Goal: Transaction & Acquisition: Download file/media

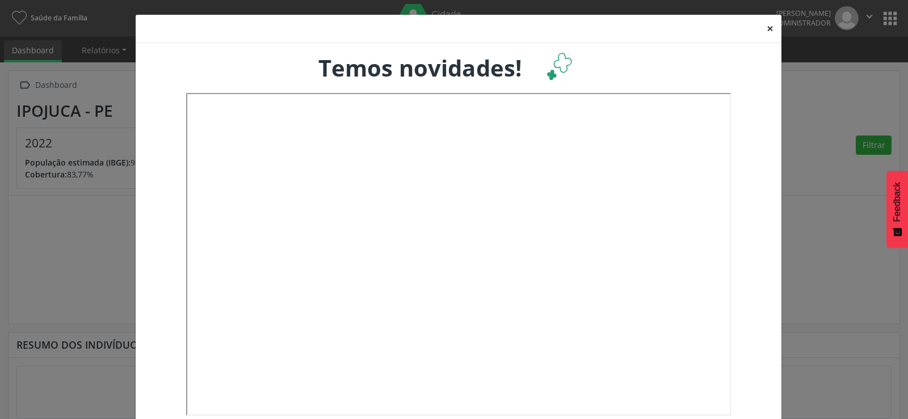
click at [766, 27] on button "×" at bounding box center [770, 29] width 23 height 28
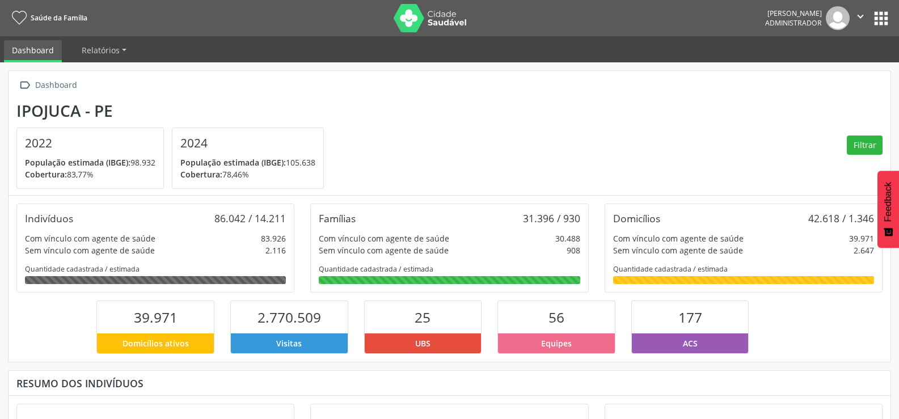
click at [884, 18] on button "apps" at bounding box center [881, 19] width 20 height 20
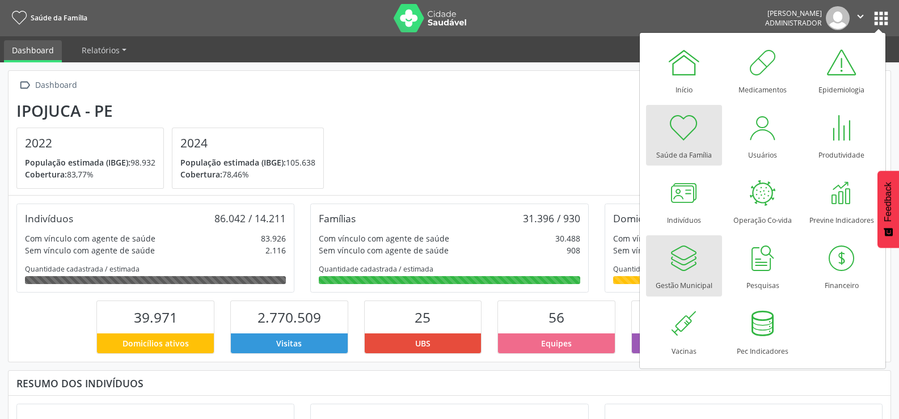
click at [689, 255] on div at bounding box center [684, 258] width 34 height 34
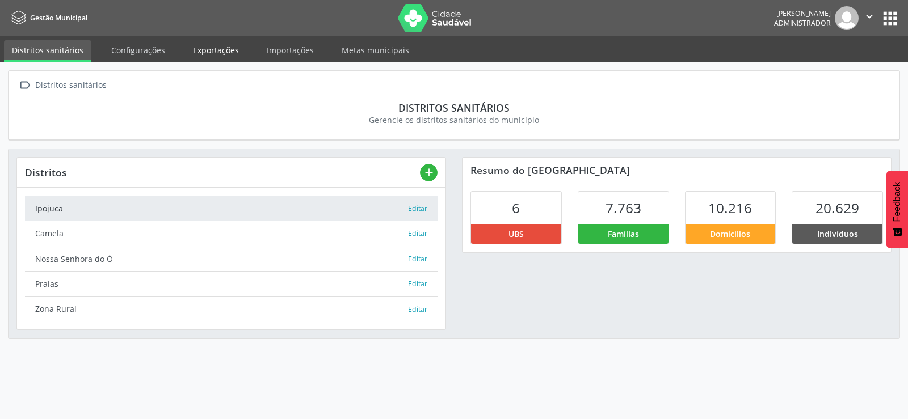
click at [209, 50] on link "Exportações" at bounding box center [216, 50] width 62 height 20
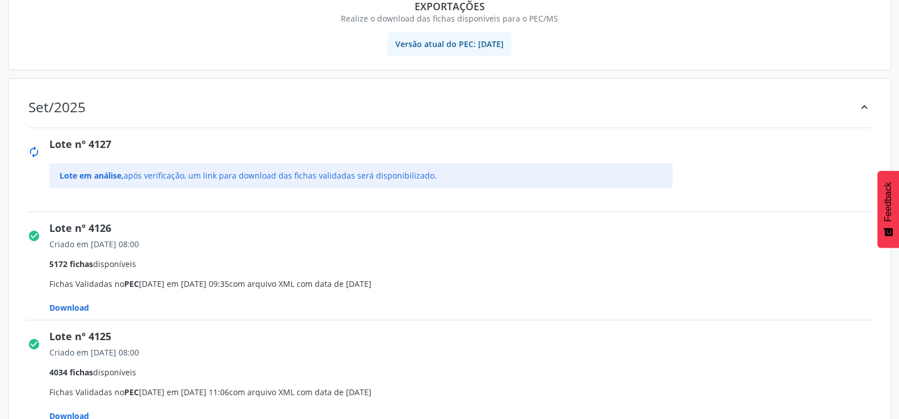
scroll to position [170, 0]
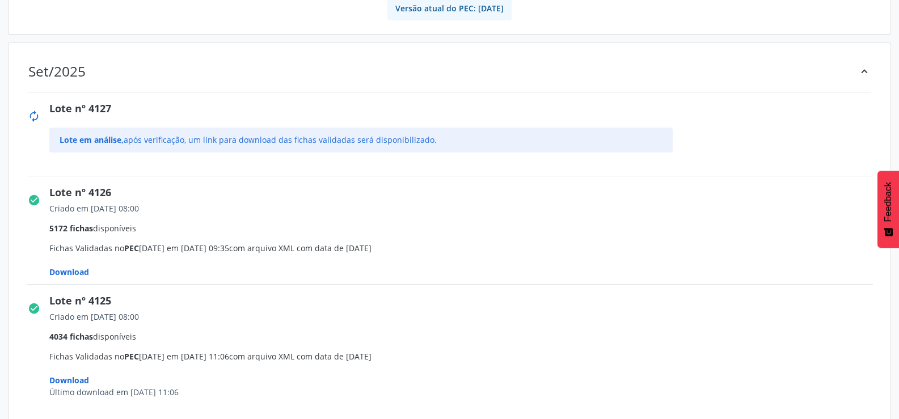
click at [79, 269] on span "Download" at bounding box center [69, 272] width 40 height 11
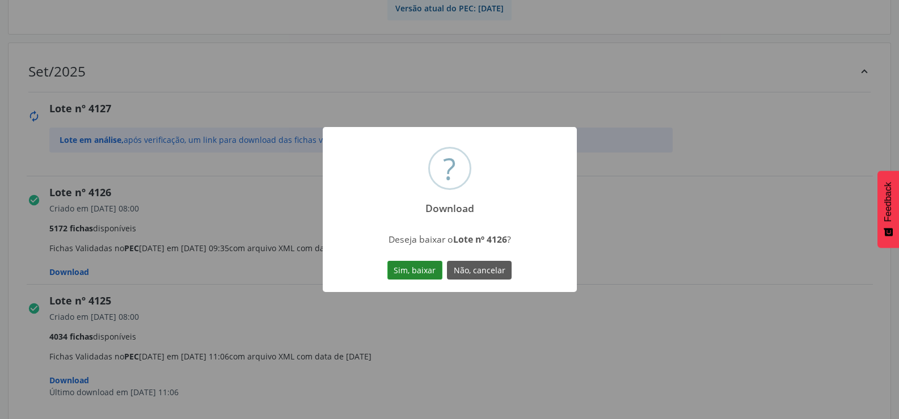
click at [405, 271] on button "Sim, baixar" at bounding box center [414, 270] width 55 height 19
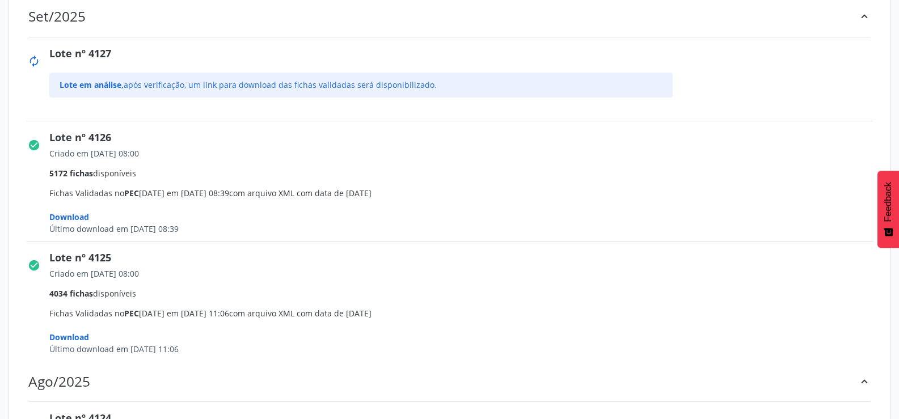
scroll to position [221, 0]
